Goal: Information Seeking & Learning: Learn about a topic

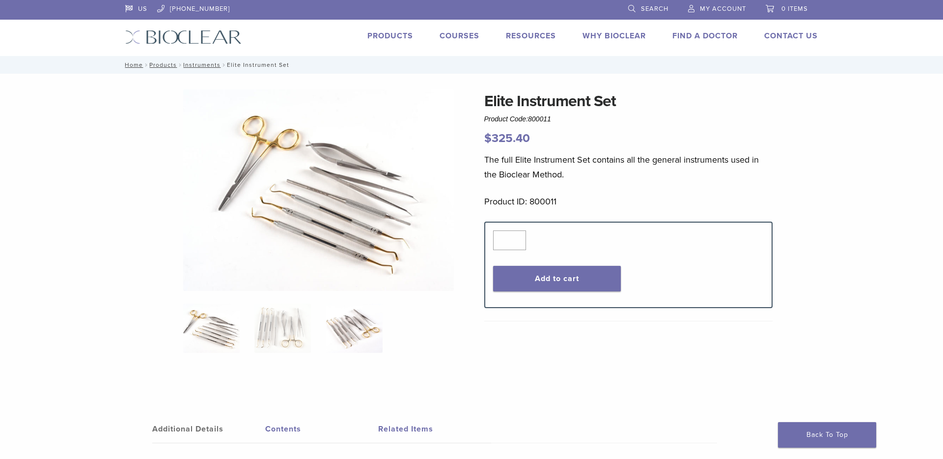
click at [376, 331] on img at bounding box center [354, 327] width 56 height 49
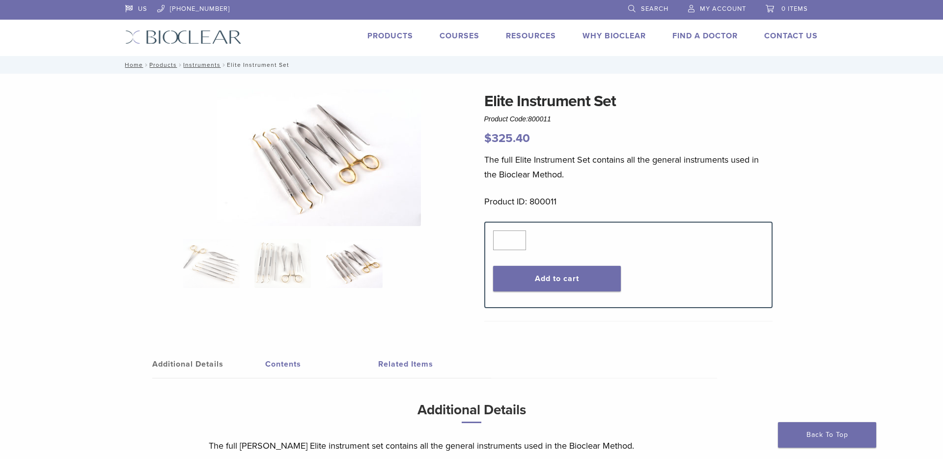
click at [354, 163] on img at bounding box center [319, 157] width 204 height 137
click at [366, 139] on img at bounding box center [319, 157] width 204 height 137
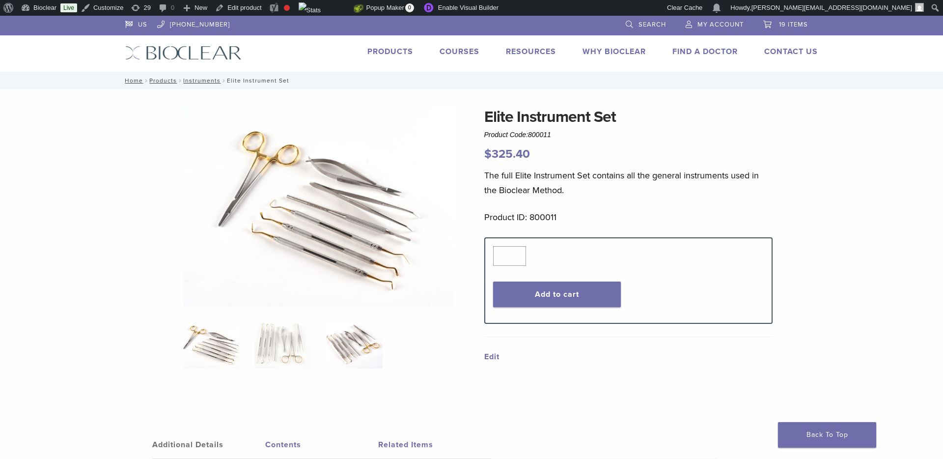
click at [353, 352] on img at bounding box center [354, 343] width 56 height 49
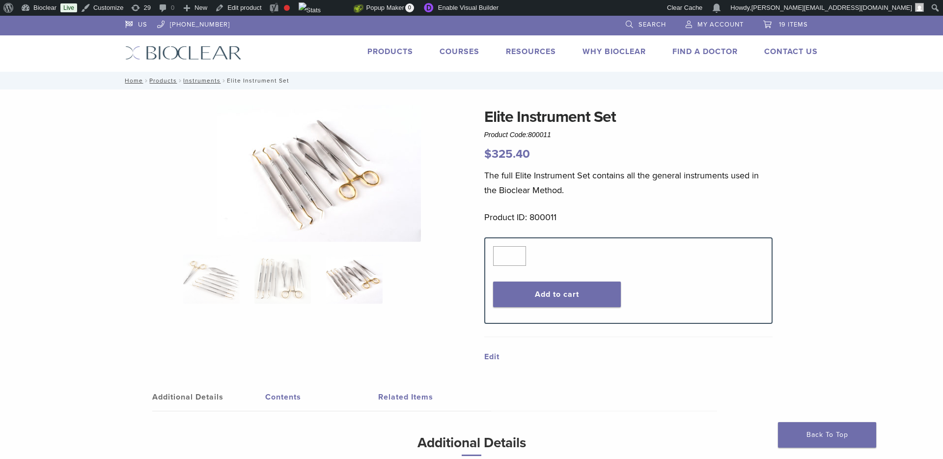
click at [345, 195] on img at bounding box center [319, 173] width 204 height 137
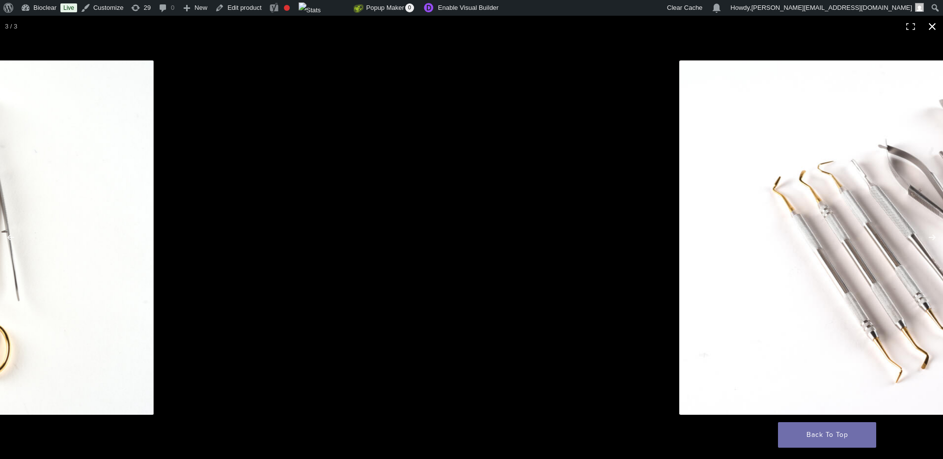
click at [932, 24] on button "Close (Esc)" at bounding box center [932, 27] width 22 height 22
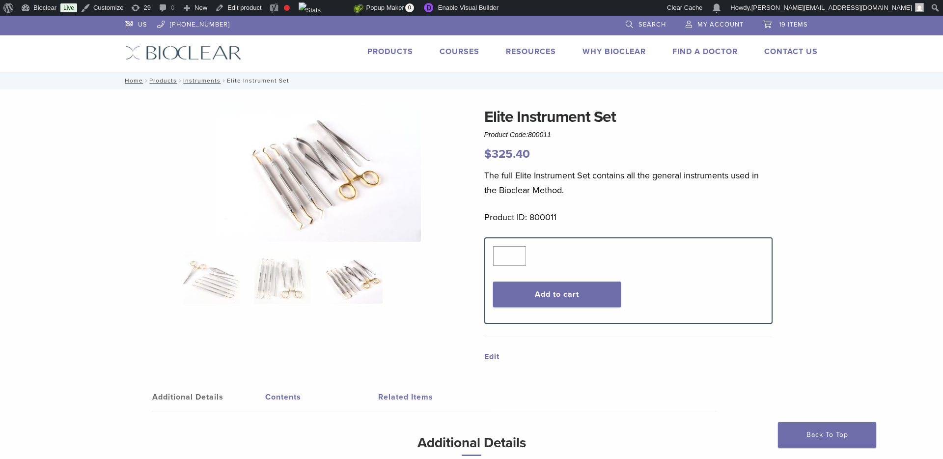
click at [344, 169] on img at bounding box center [319, 173] width 204 height 137
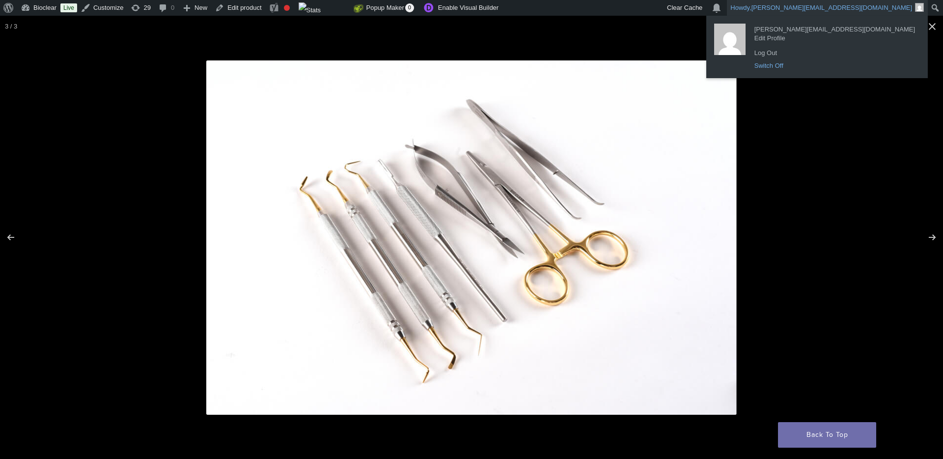
click at [855, 70] on link "Switch Off" at bounding box center [834, 65] width 170 height 13
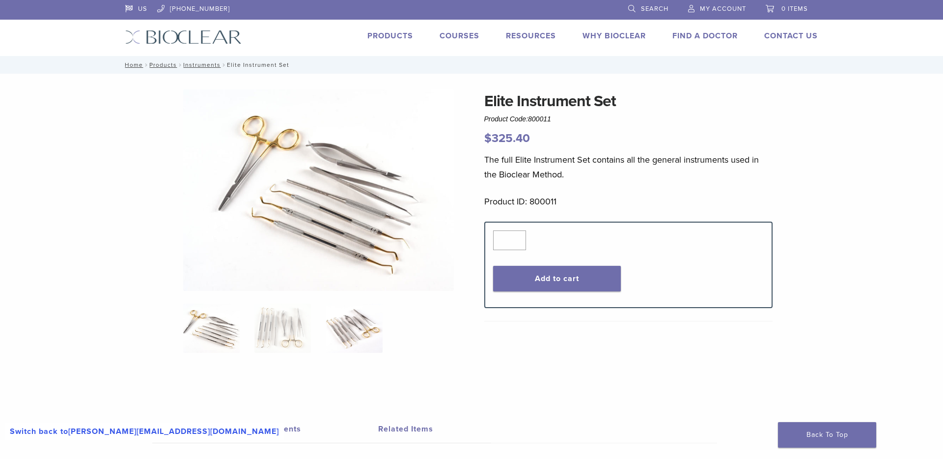
click at [362, 319] on img at bounding box center [354, 327] width 56 height 49
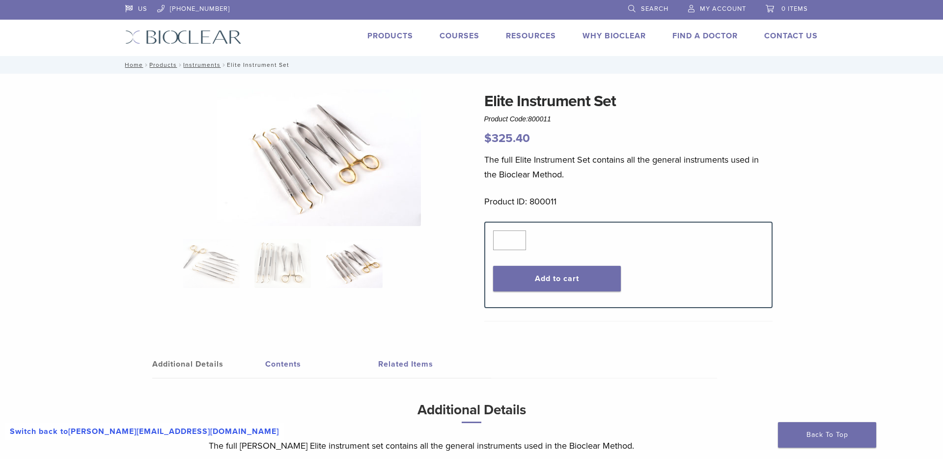
click at [352, 193] on img at bounding box center [319, 157] width 204 height 137
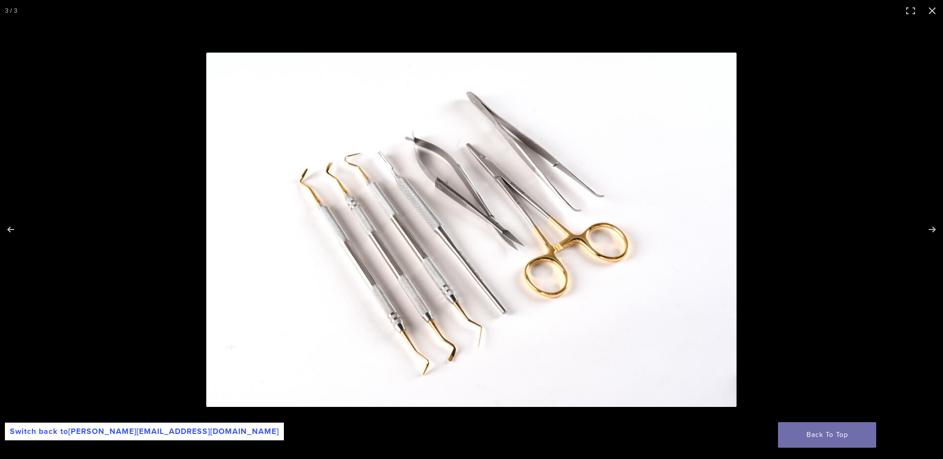
click at [487, 267] on img at bounding box center [471, 230] width 530 height 354
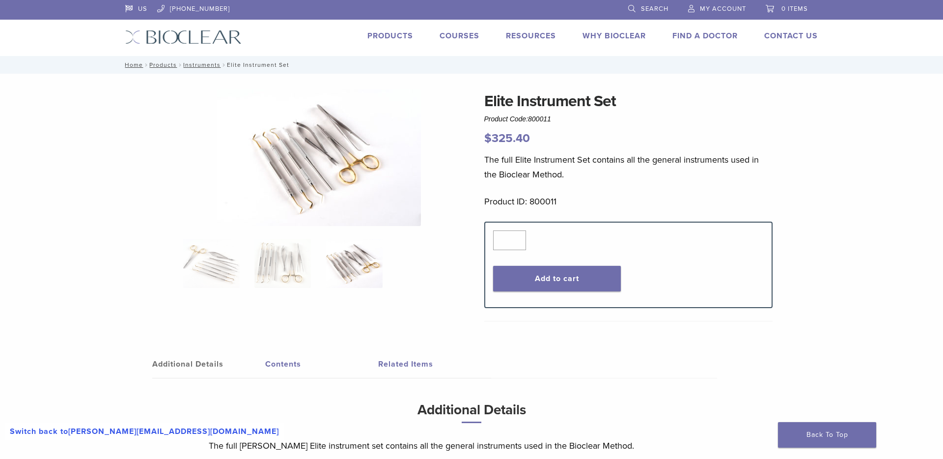
click at [345, 274] on img at bounding box center [354, 263] width 56 height 49
click at [287, 254] on img at bounding box center [282, 263] width 56 height 49
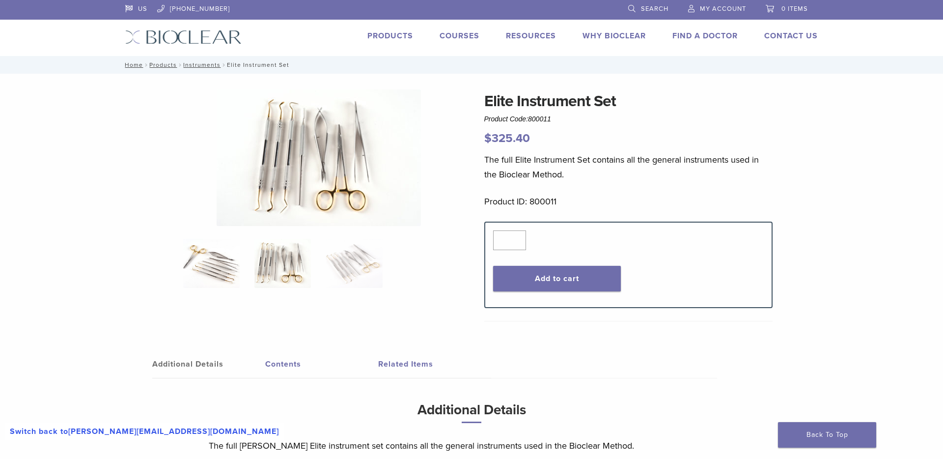
click at [231, 268] on img at bounding box center [211, 263] width 56 height 49
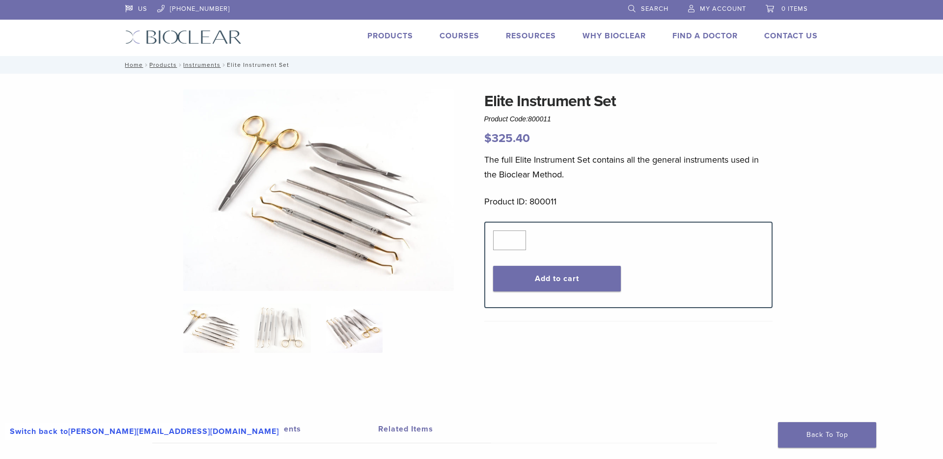
click at [347, 326] on img at bounding box center [354, 327] width 56 height 49
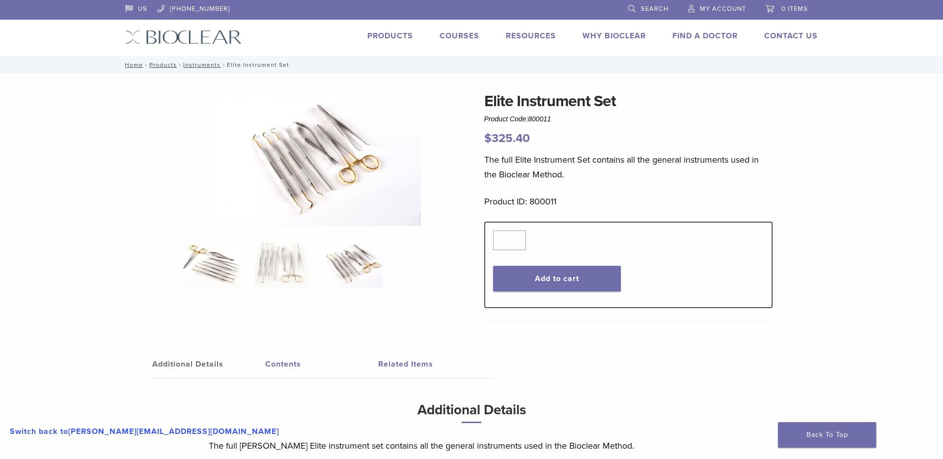
click at [213, 268] on img at bounding box center [211, 263] width 56 height 49
